Goal: Obtain resource: Download file/media

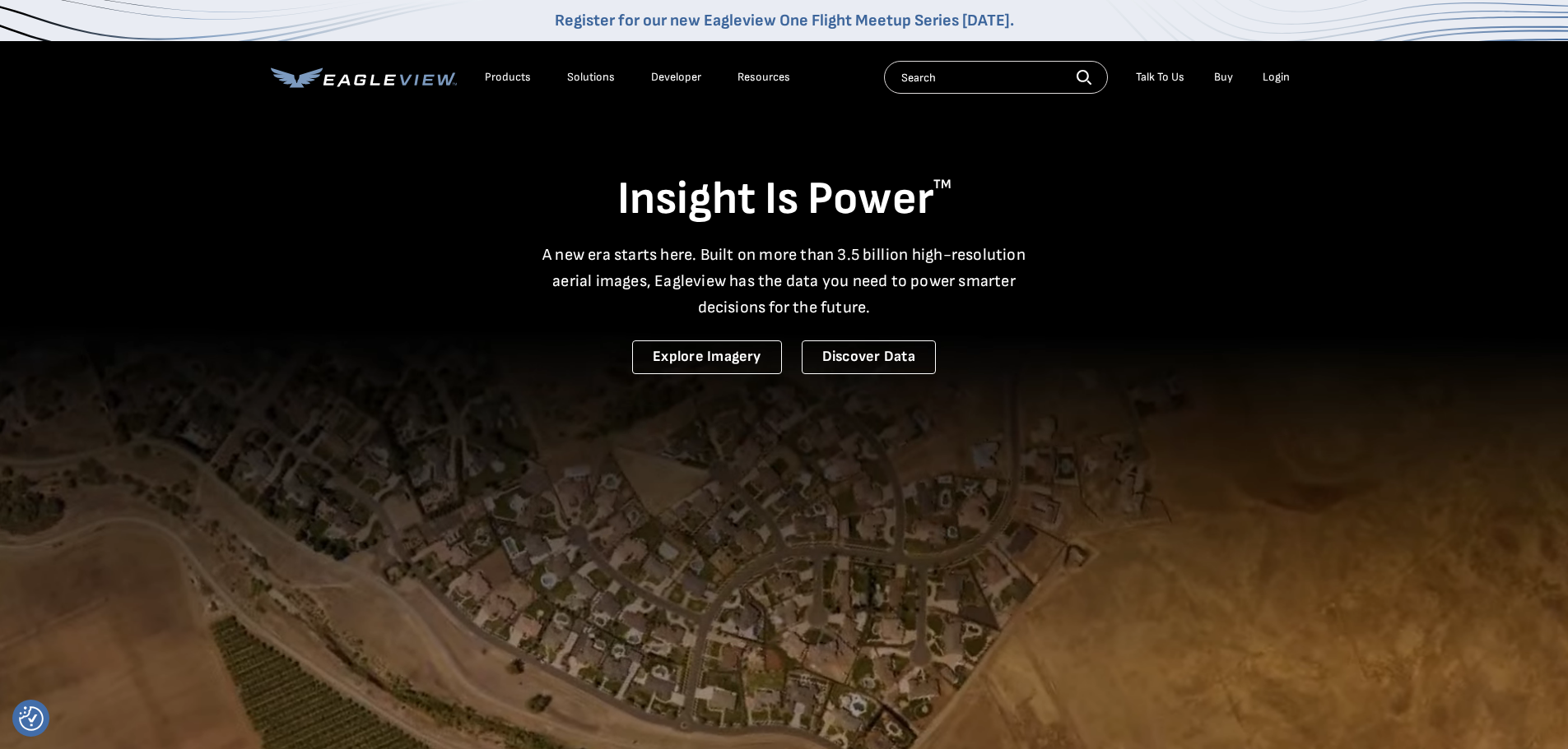
click at [1272, 85] on li "Login" at bounding box center [1276, 78] width 44 height 25
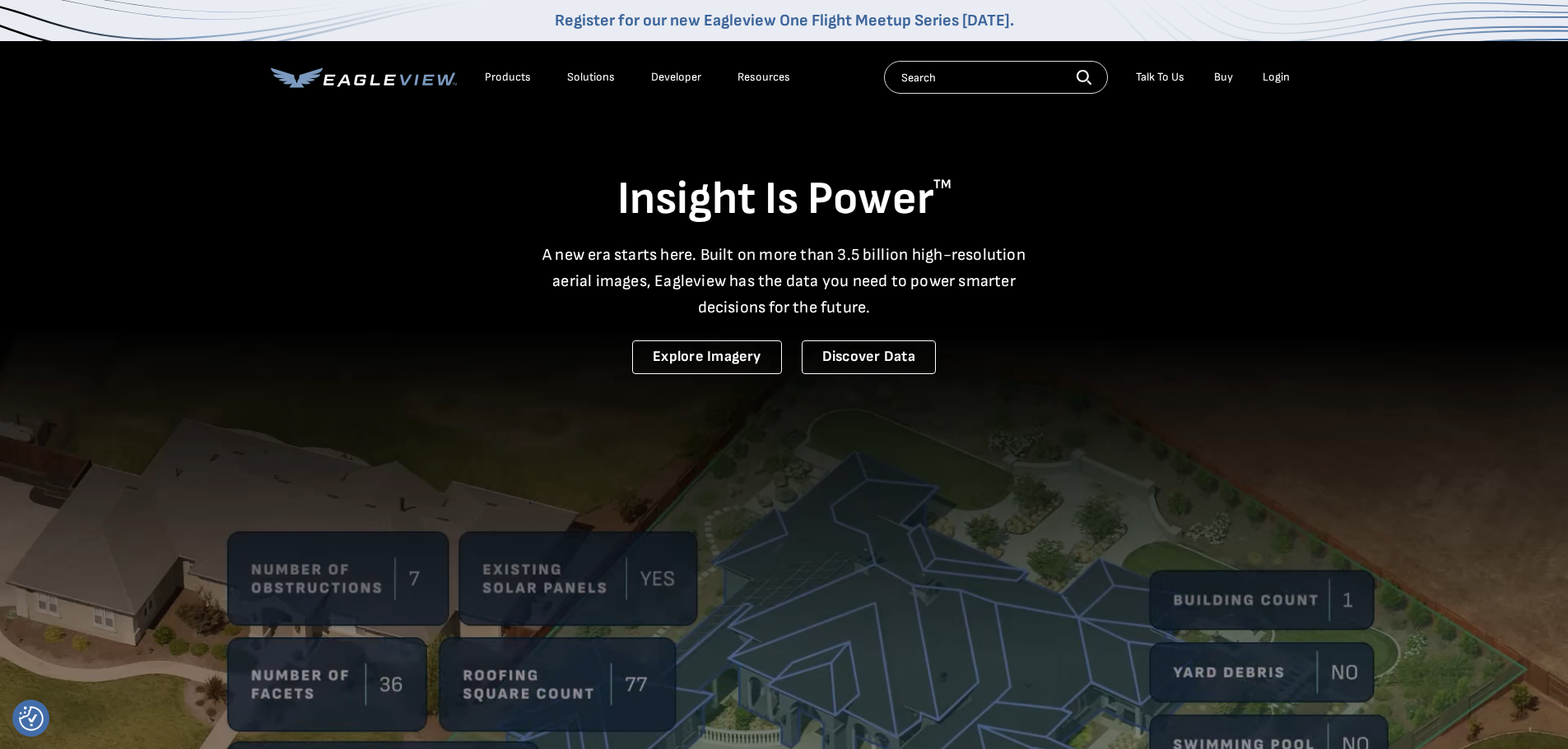
click at [1274, 79] on div "Login" at bounding box center [1276, 78] width 27 height 15
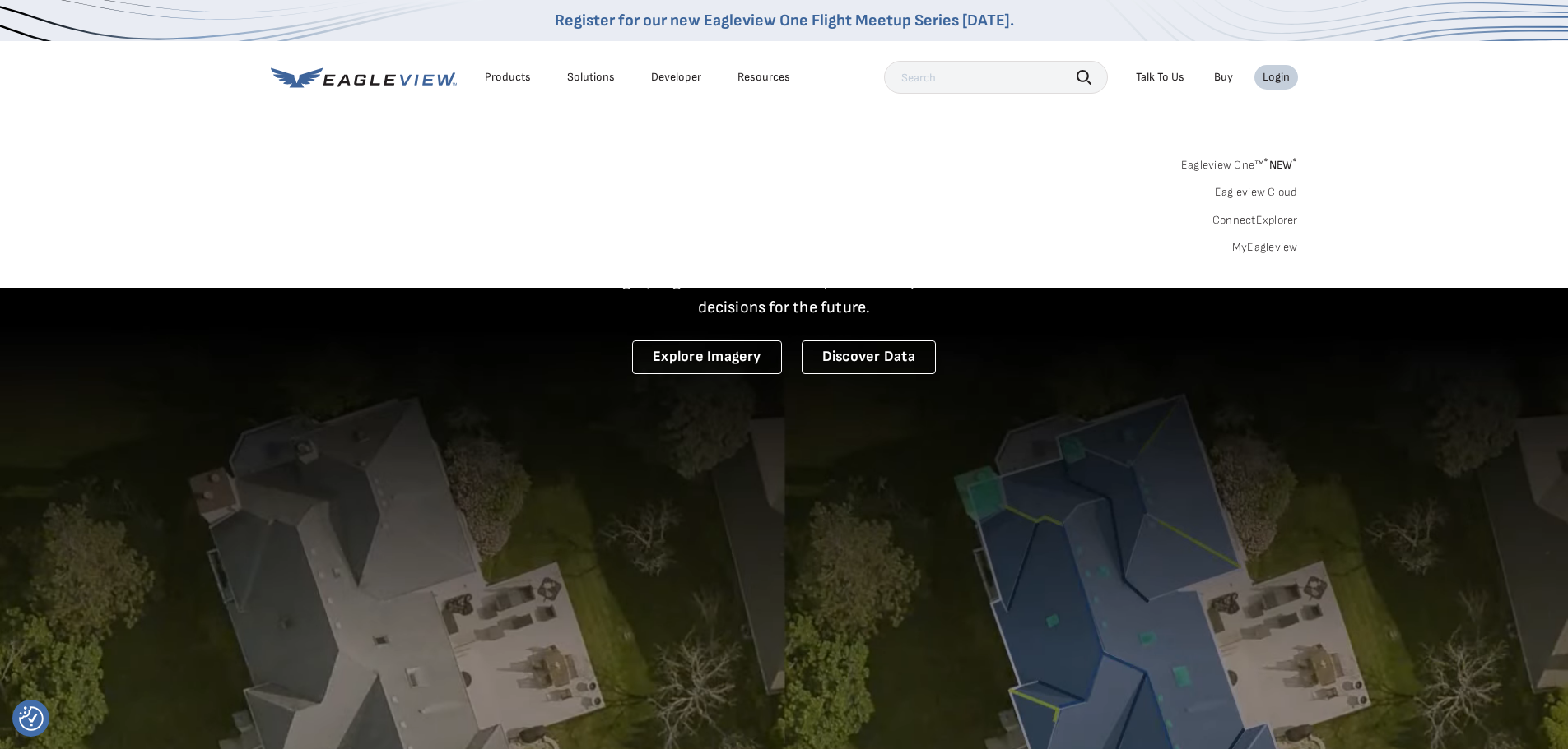
click at [1248, 246] on link "MyEagleview" at bounding box center [1266, 248] width 66 height 15
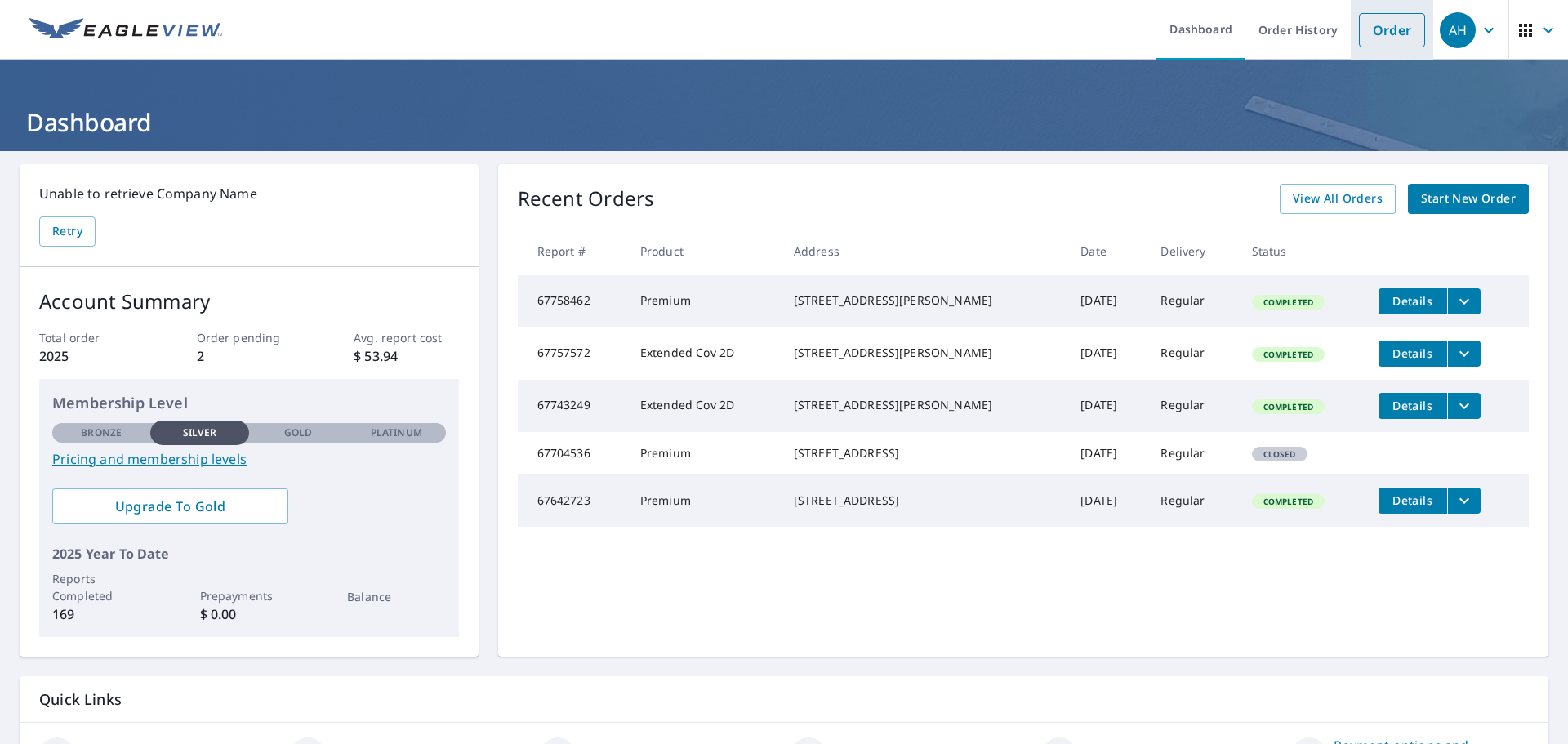
click at [1372, 23] on link "Order" at bounding box center [1392, 30] width 66 height 34
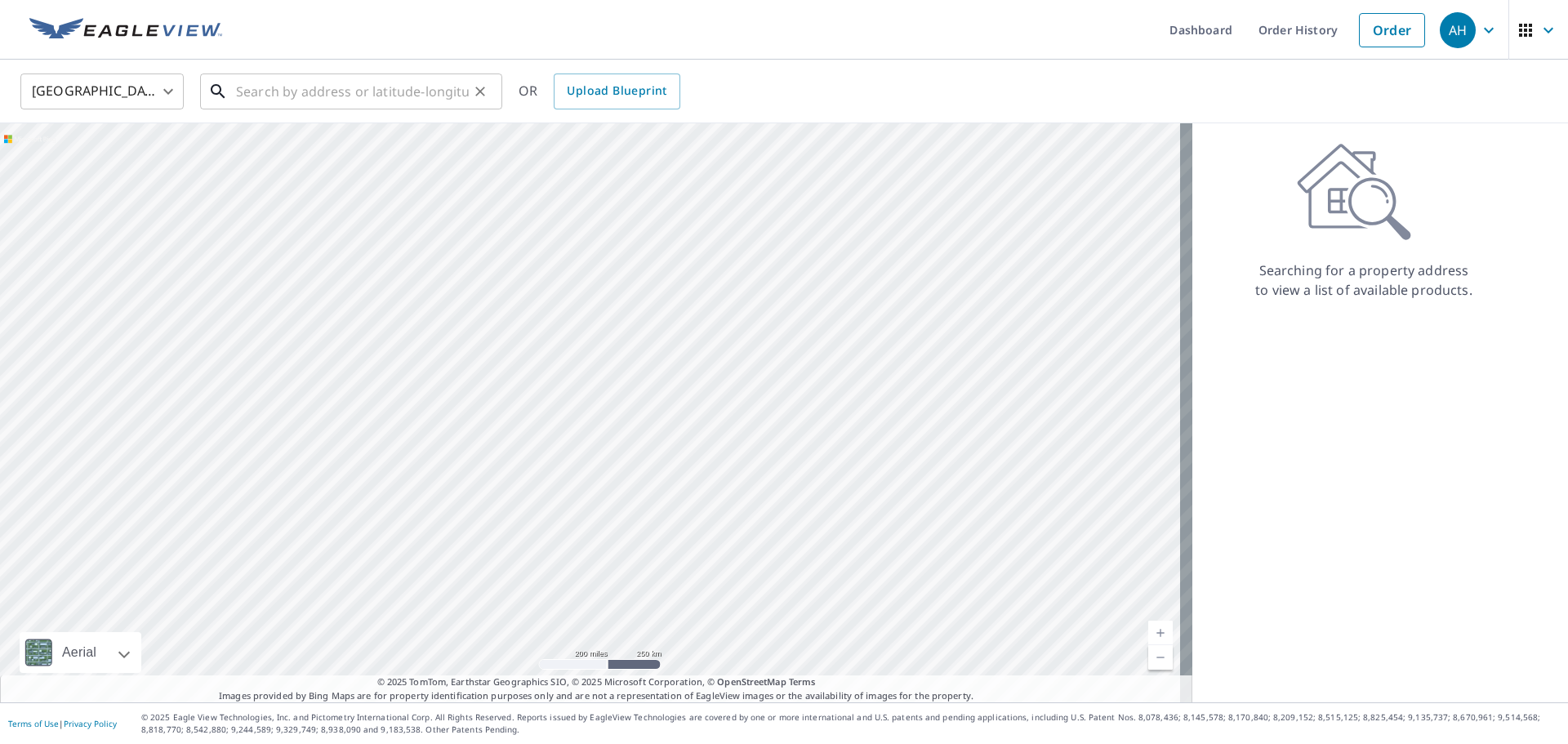
drag, startPoint x: 296, startPoint y: 77, endPoint x: 335, endPoint y: 90, distance: 41.1
click at [296, 77] on input "text" at bounding box center [353, 91] width 233 height 46
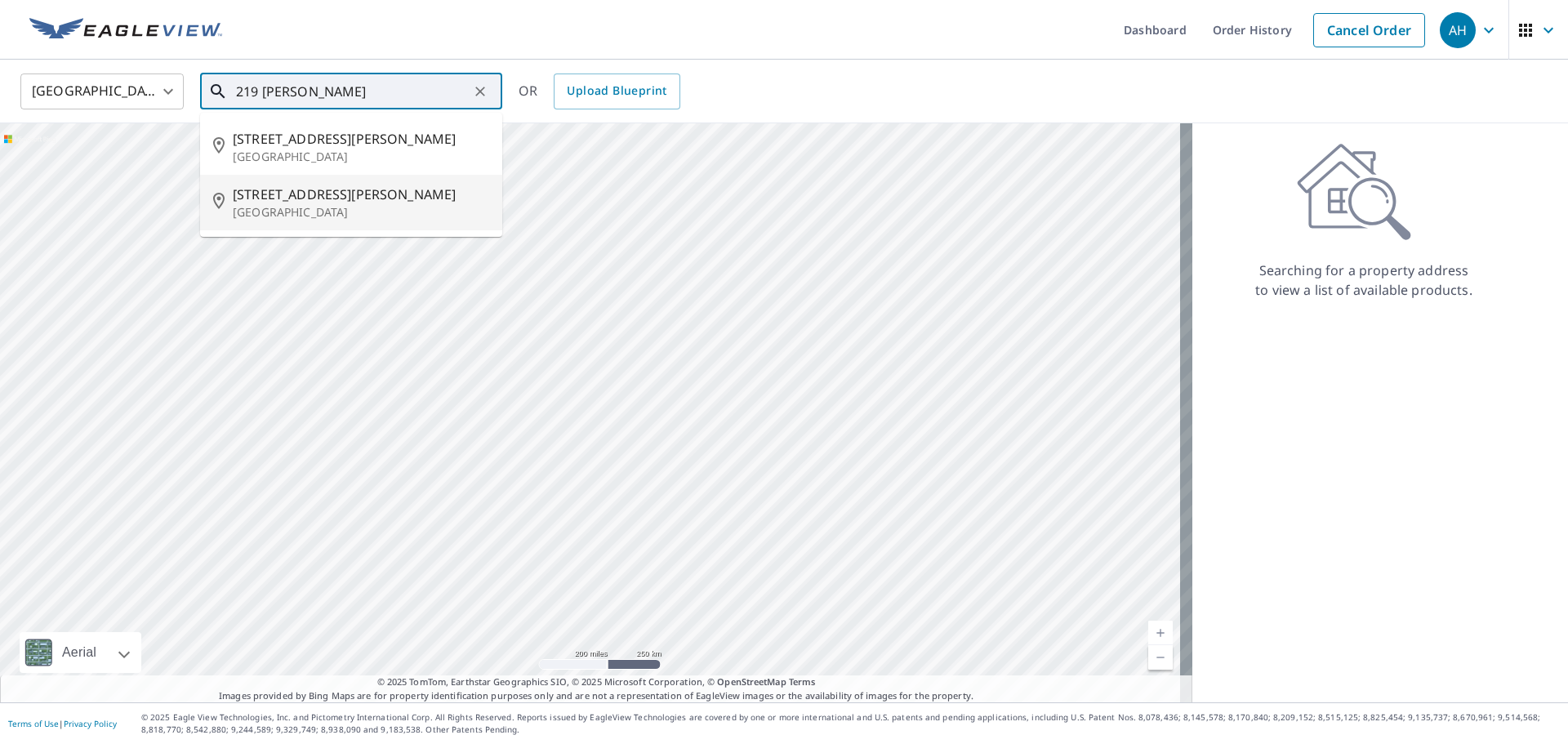
click at [309, 207] on p "Canton, GA 30115" at bounding box center [361, 212] width 257 height 16
type input "219 Libby Ln Canton, GA 30115"
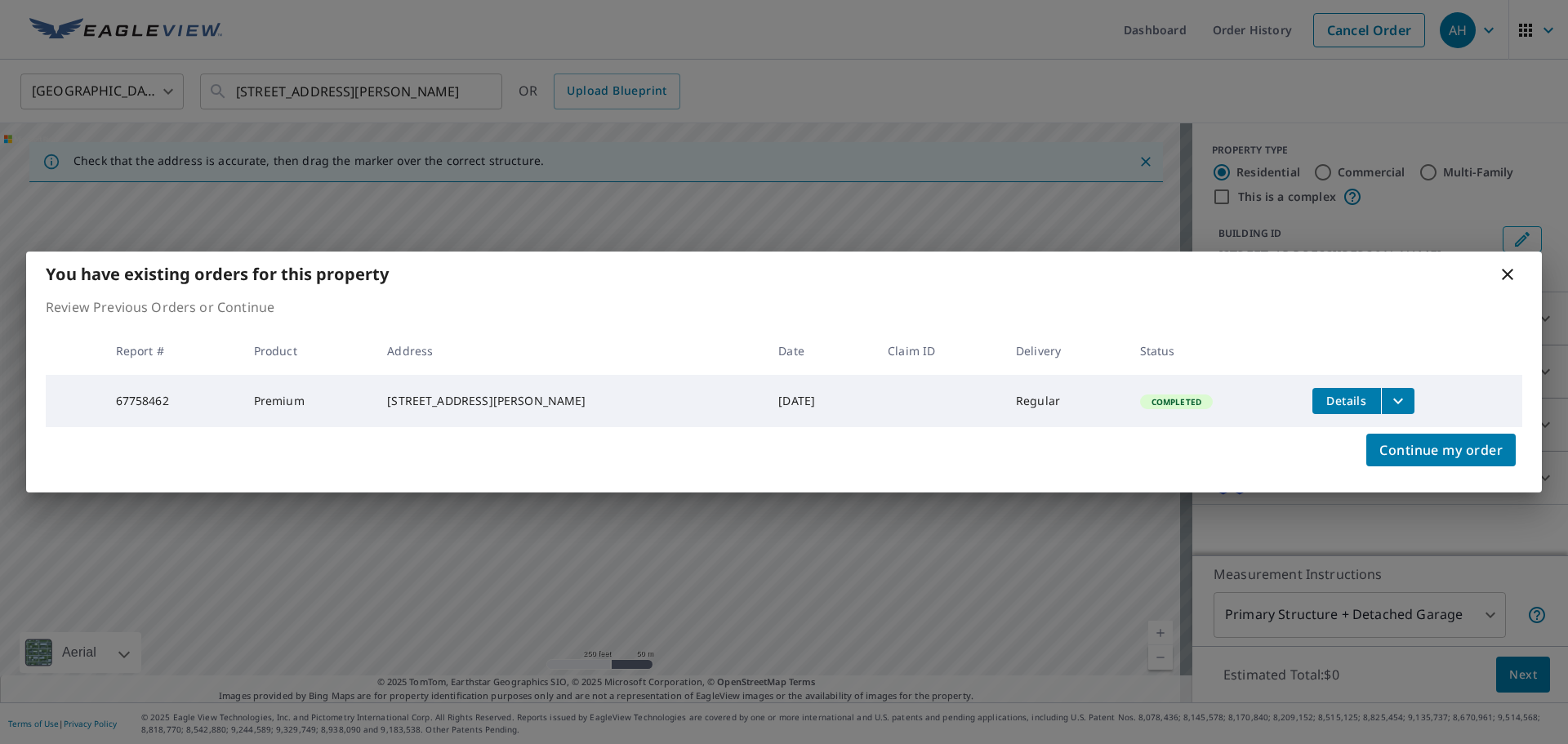
click at [1388, 401] on icon "filesDropdownBtn-67758462" at bounding box center [1398, 401] width 20 height 20
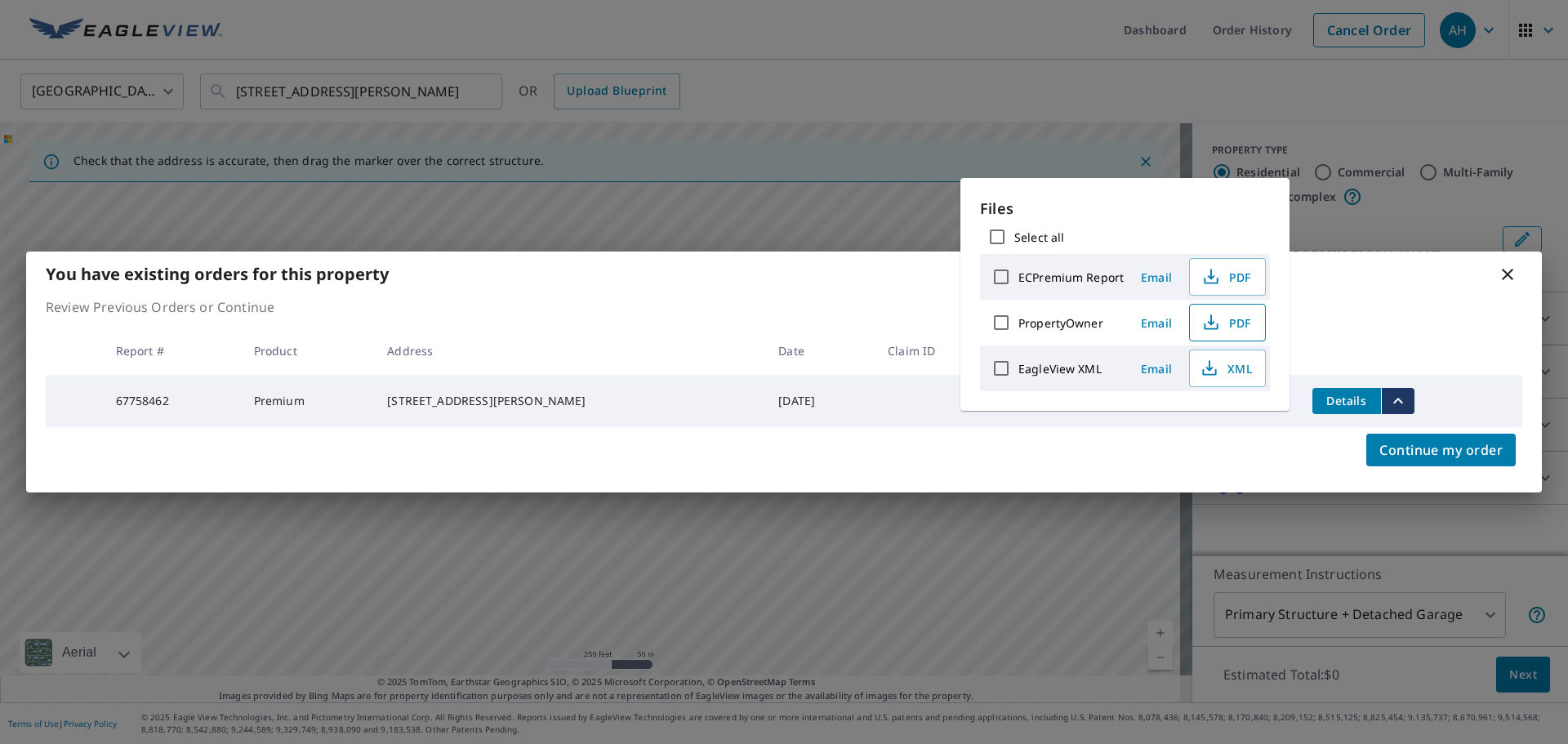
click at [1224, 337] on button "PDF" at bounding box center [1228, 323] width 77 height 38
click at [1218, 278] on icon "button" at bounding box center [1211, 277] width 20 height 20
